Goal: Transaction & Acquisition: Purchase product/service

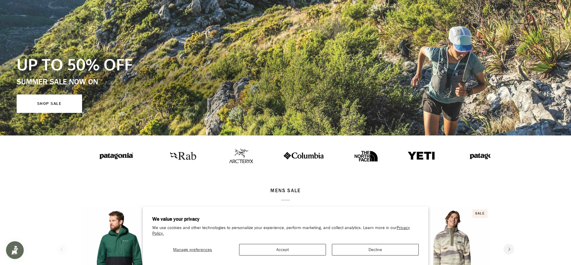
scroll to position [151, 0]
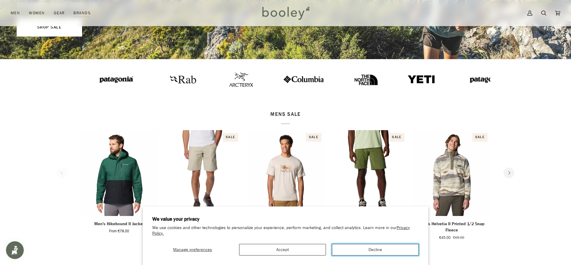
click at [369, 252] on button "Decline" at bounding box center [375, 250] width 87 height 12
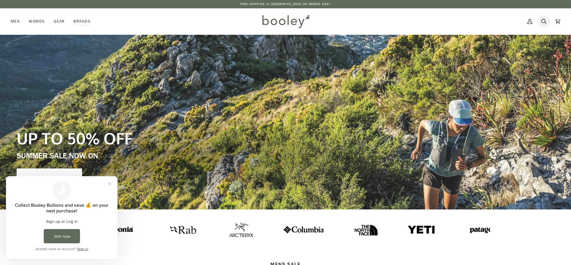
scroll to position [0, 0]
click at [544, 21] on icon at bounding box center [543, 21] width 5 height 9
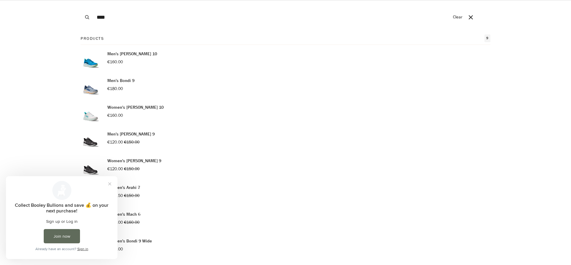
type input "****"
click at [81, 0] on button "Search" at bounding box center [87, 17] width 13 height 35
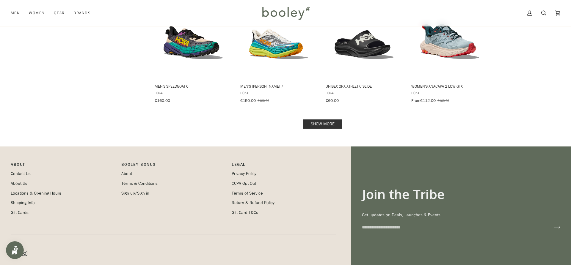
scroll to position [621, 0]
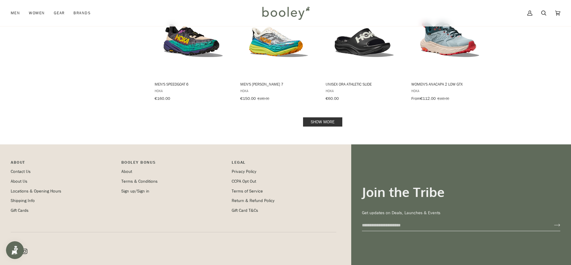
click at [337, 117] on link "Show more" at bounding box center [322, 121] width 39 height 9
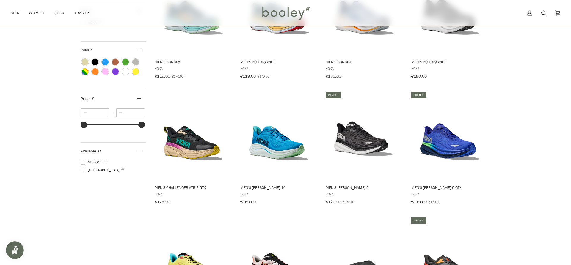
scroll to position [267, 0]
click at [85, 167] on span at bounding box center [83, 169] width 5 height 5
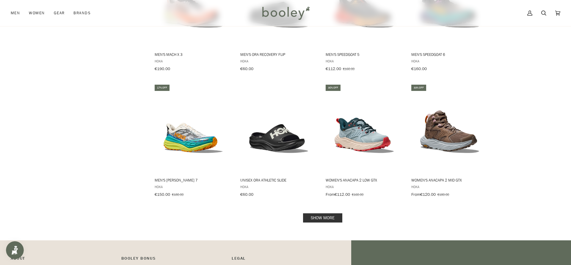
scroll to position [526, 0]
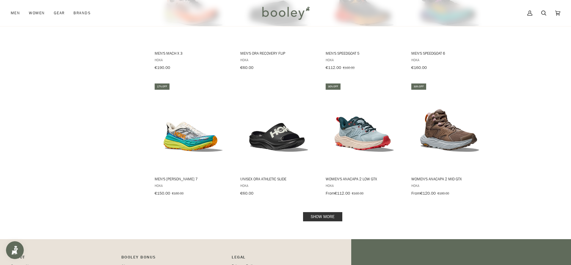
click at [333, 212] on link "Show more" at bounding box center [322, 216] width 39 height 9
